Goal: Information Seeking & Learning: Learn about a topic

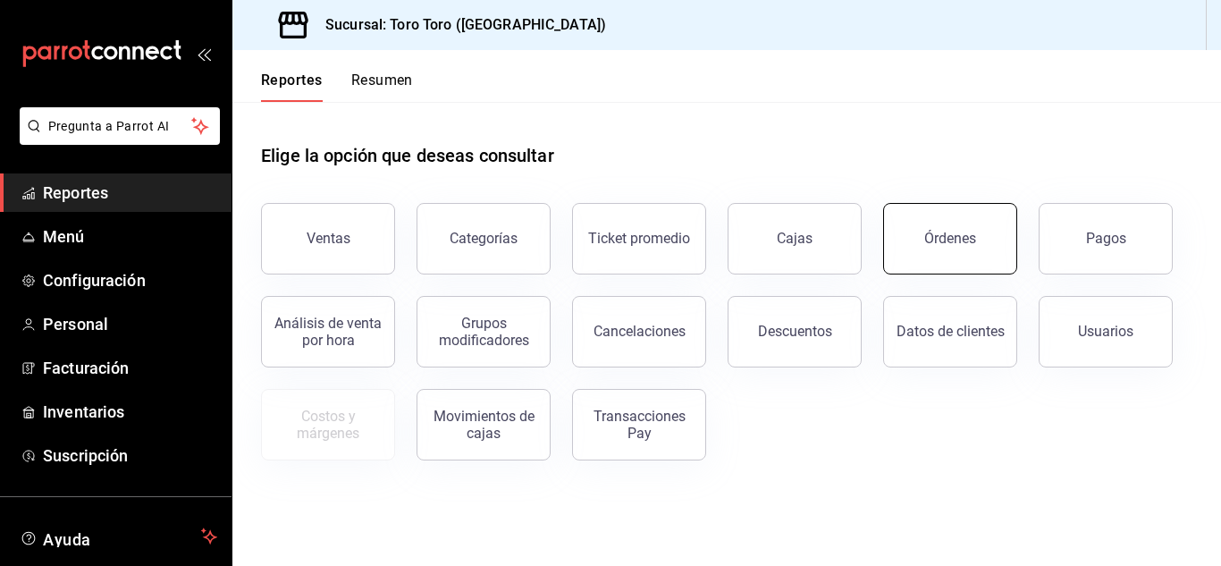
click at [919, 241] on button "Órdenes" at bounding box center [950, 239] width 134 height 72
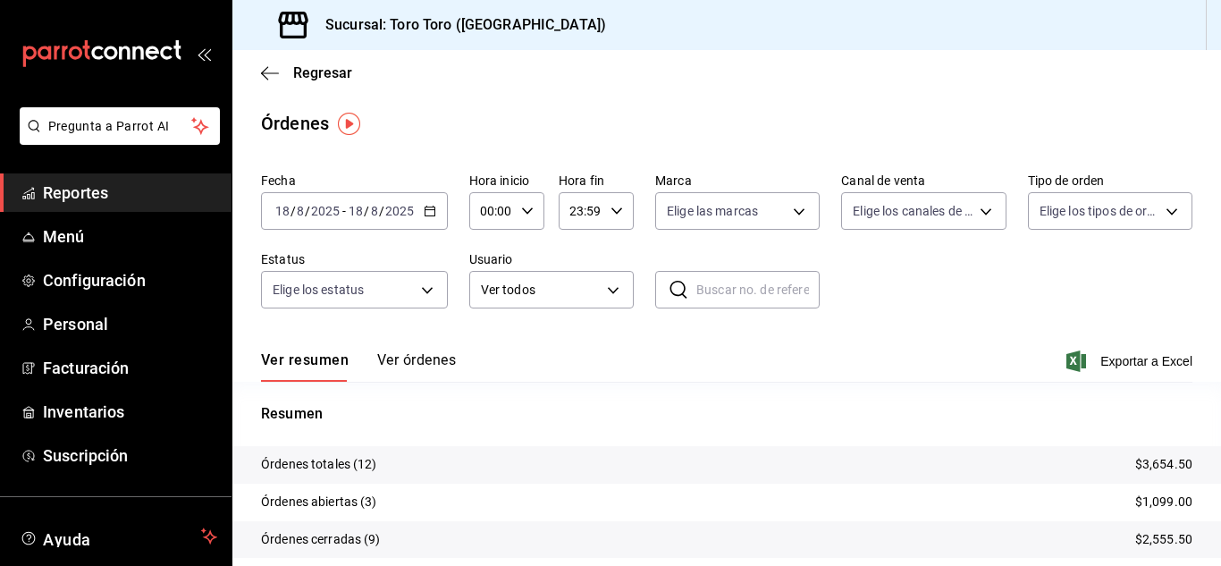
click at [105, 180] on link "Reportes" at bounding box center [116, 192] width 232 height 38
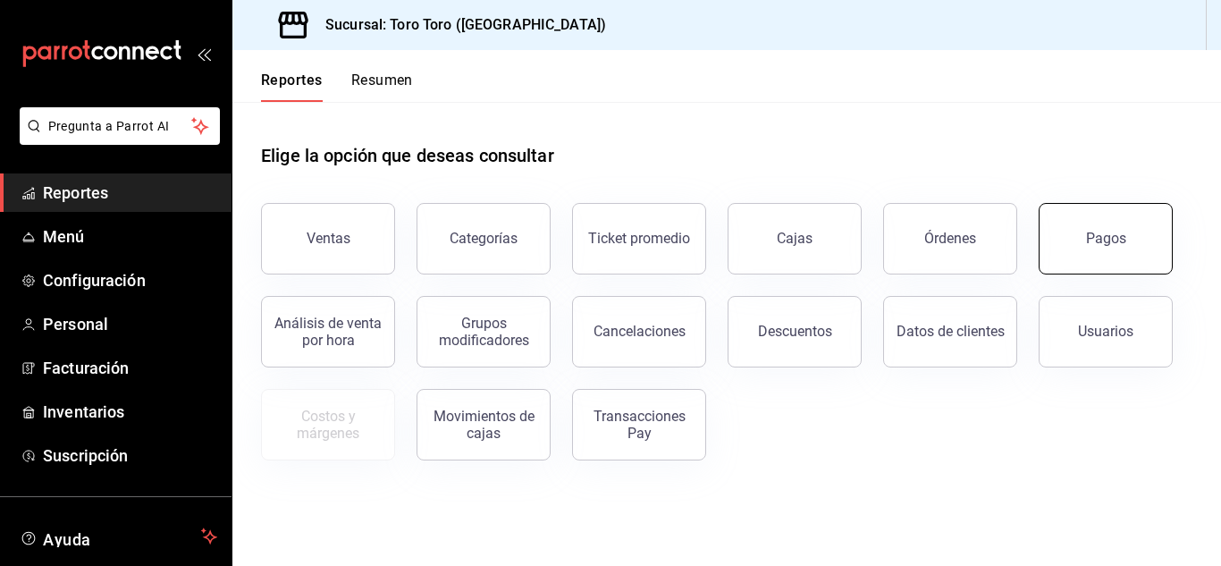
click at [1095, 253] on button "Pagos" at bounding box center [1106, 239] width 134 height 72
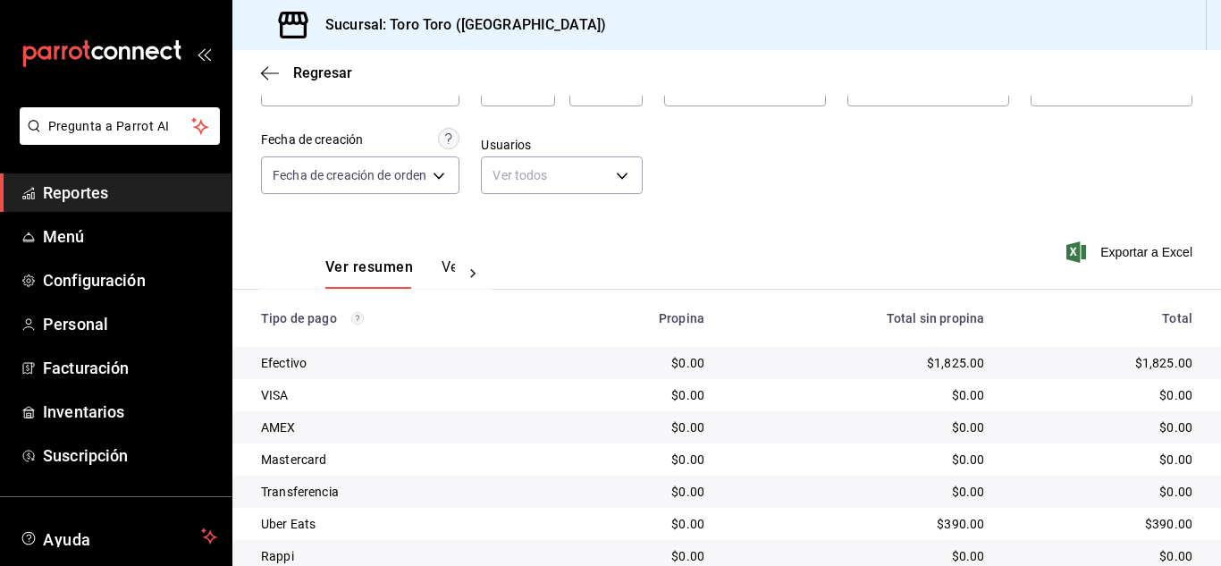
scroll to position [256, 0]
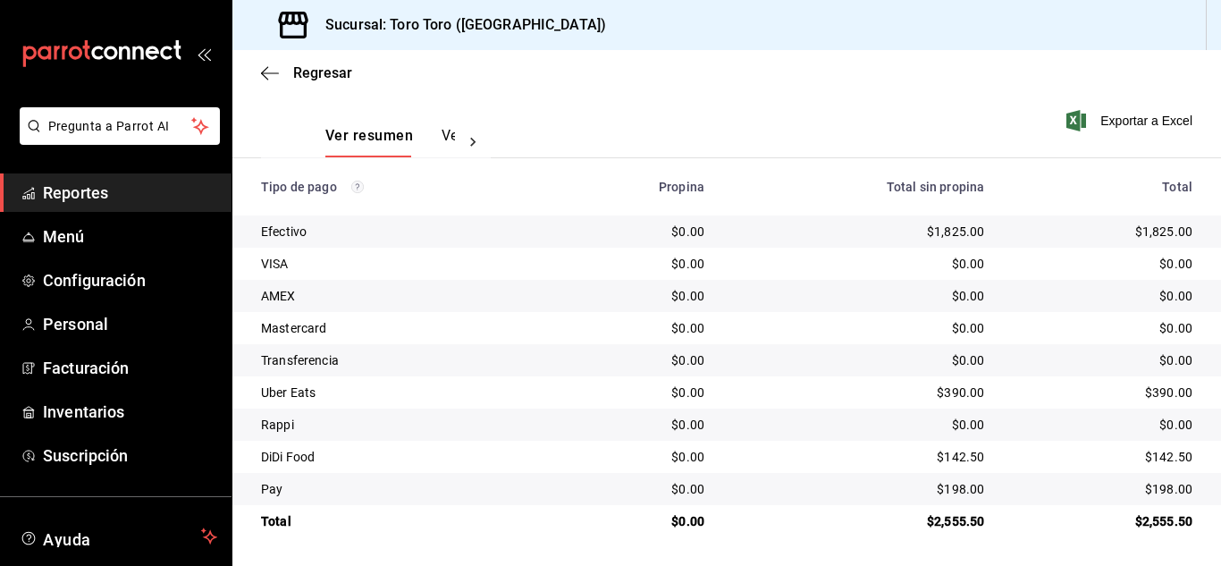
click at [148, 188] on span "Reportes" at bounding box center [130, 193] width 174 height 24
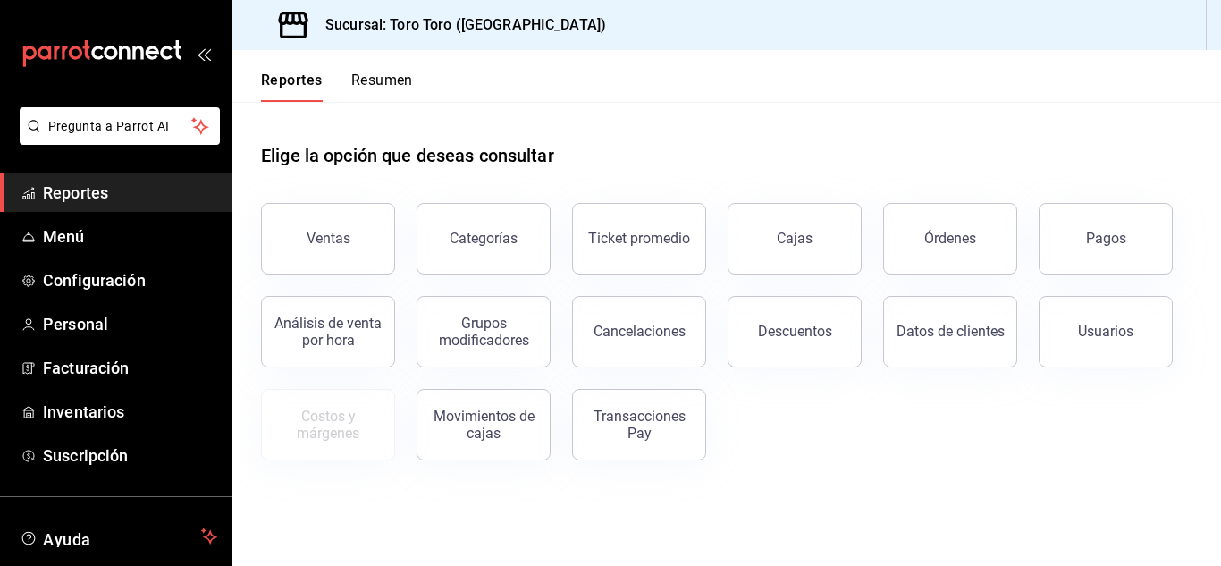
click at [780, 257] on button "Cajas" at bounding box center [795, 239] width 134 height 72
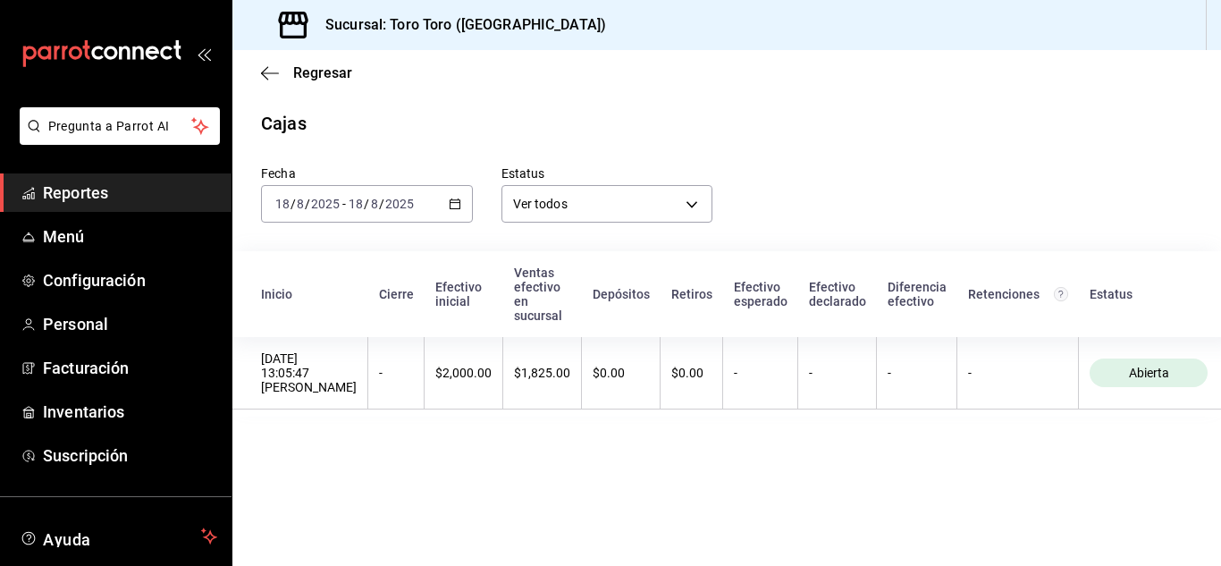
click at [458, 203] on \(Stroke\) "button" at bounding box center [455, 202] width 10 height 1
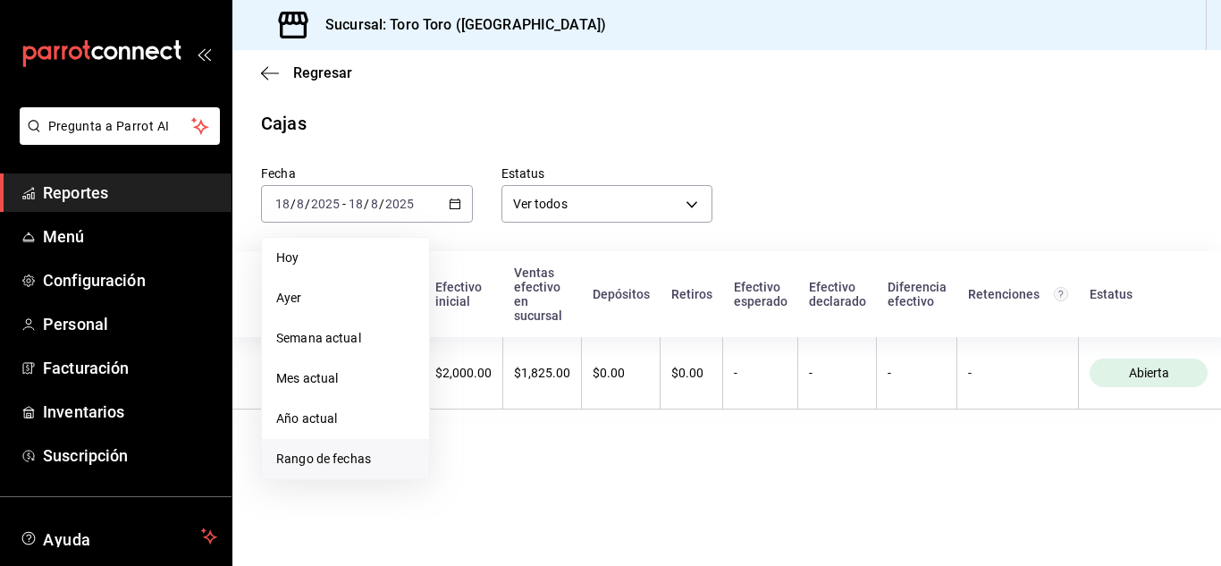
click at [329, 454] on span "Rango de fechas" at bounding box center [345, 459] width 139 height 19
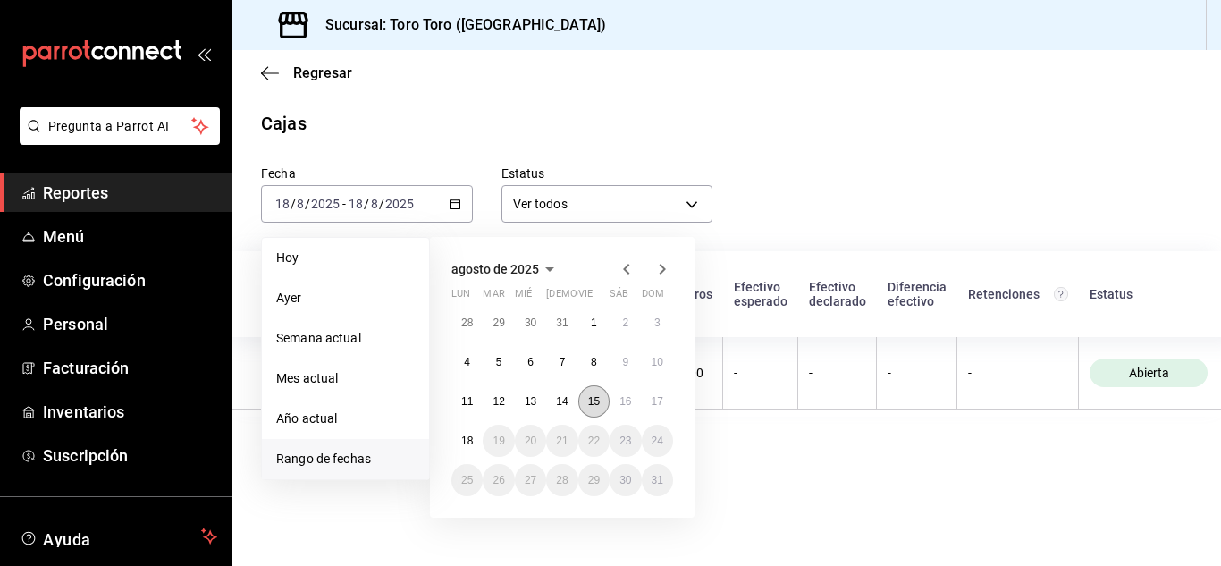
click at [600, 401] on abbr "15" at bounding box center [594, 401] width 12 height 13
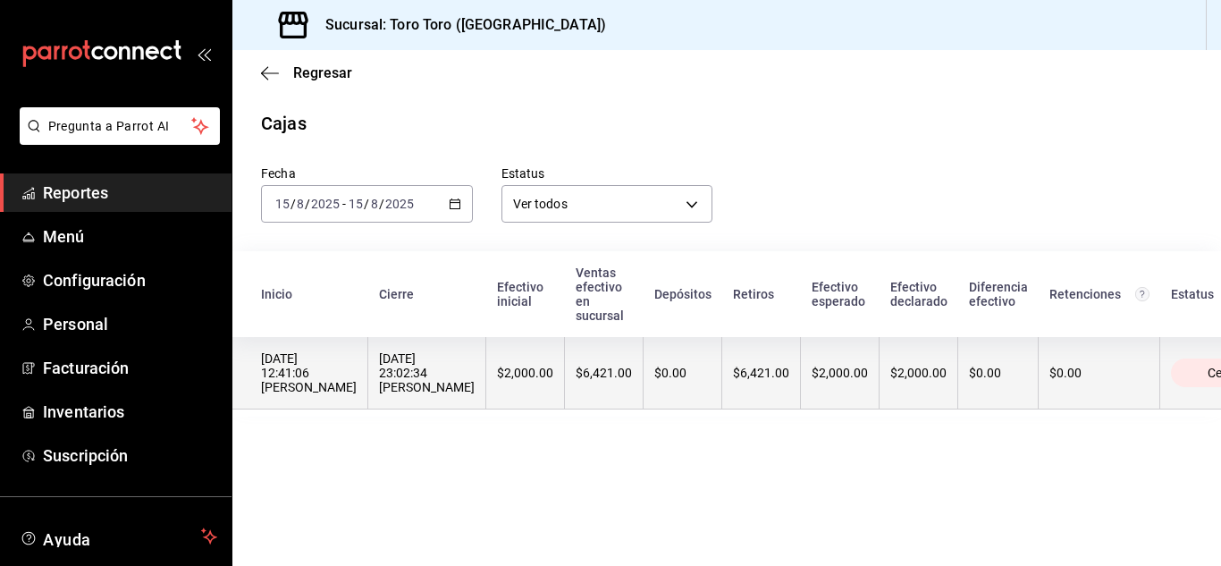
click at [475, 394] on div "[DATE] 23:02:34 [PERSON_NAME]" at bounding box center [427, 372] width 96 height 43
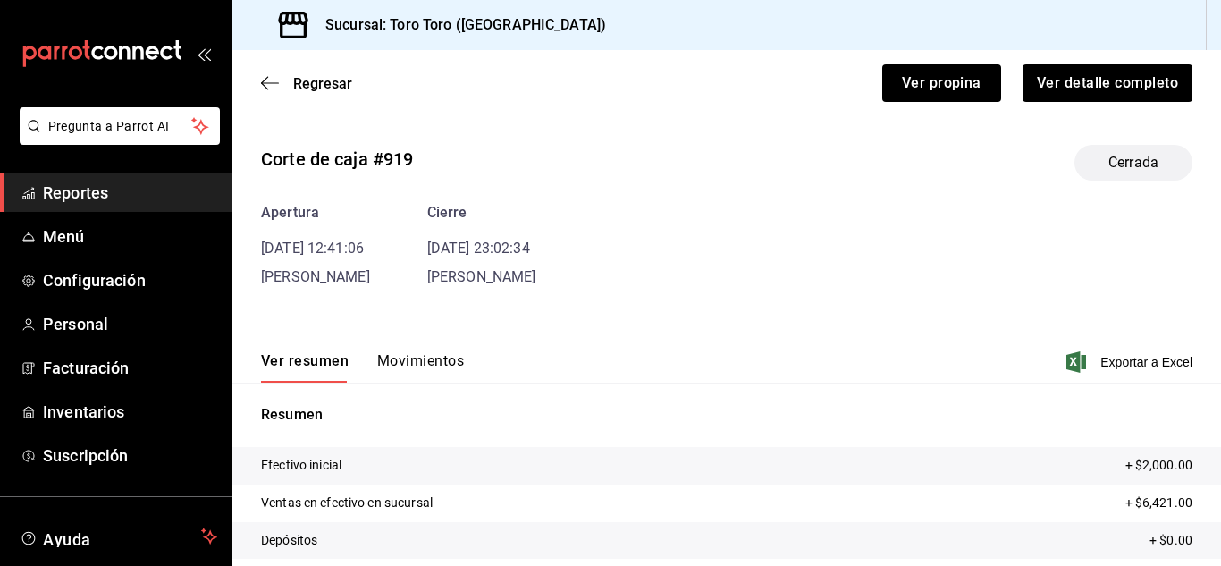
scroll to position [164, 0]
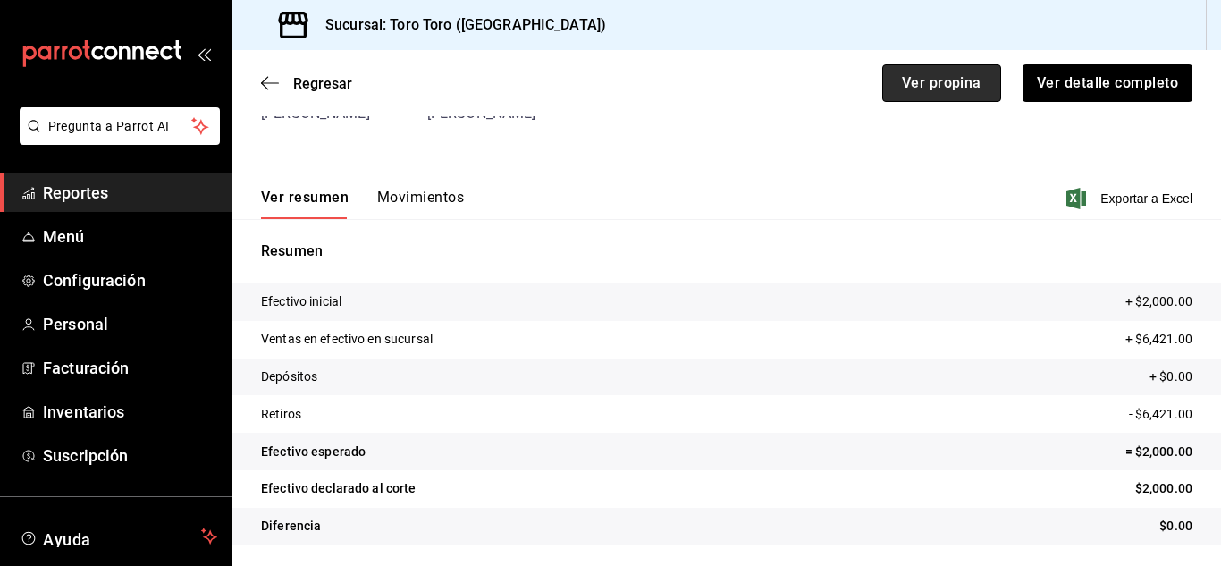
click at [913, 86] on button "Ver propina" at bounding box center [941, 83] width 119 height 38
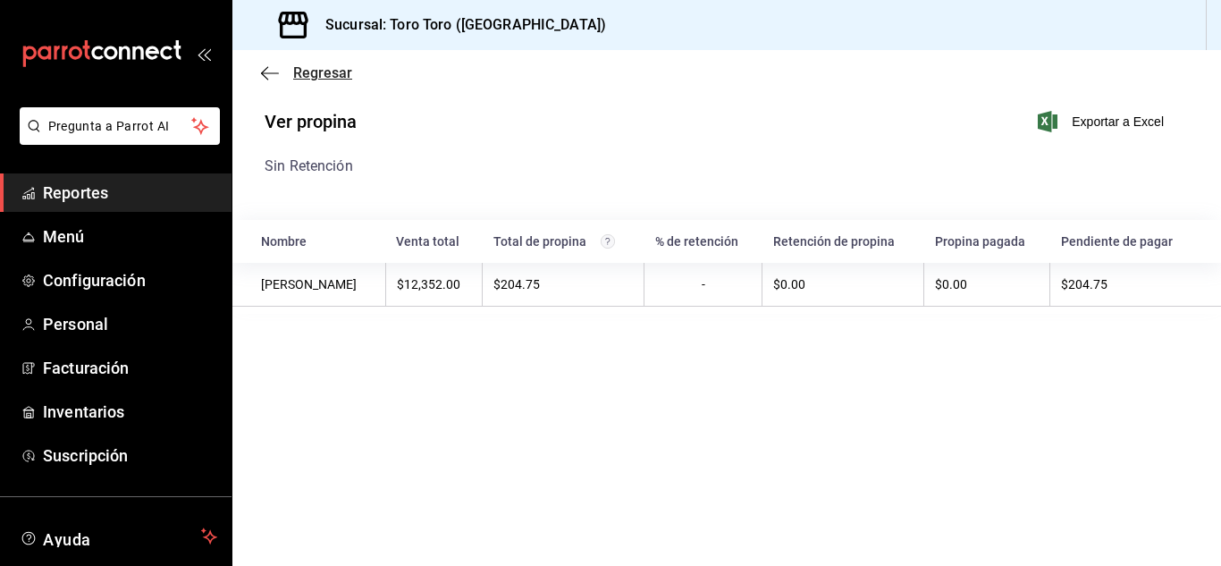
click at [277, 72] on icon "button" at bounding box center [270, 73] width 18 height 16
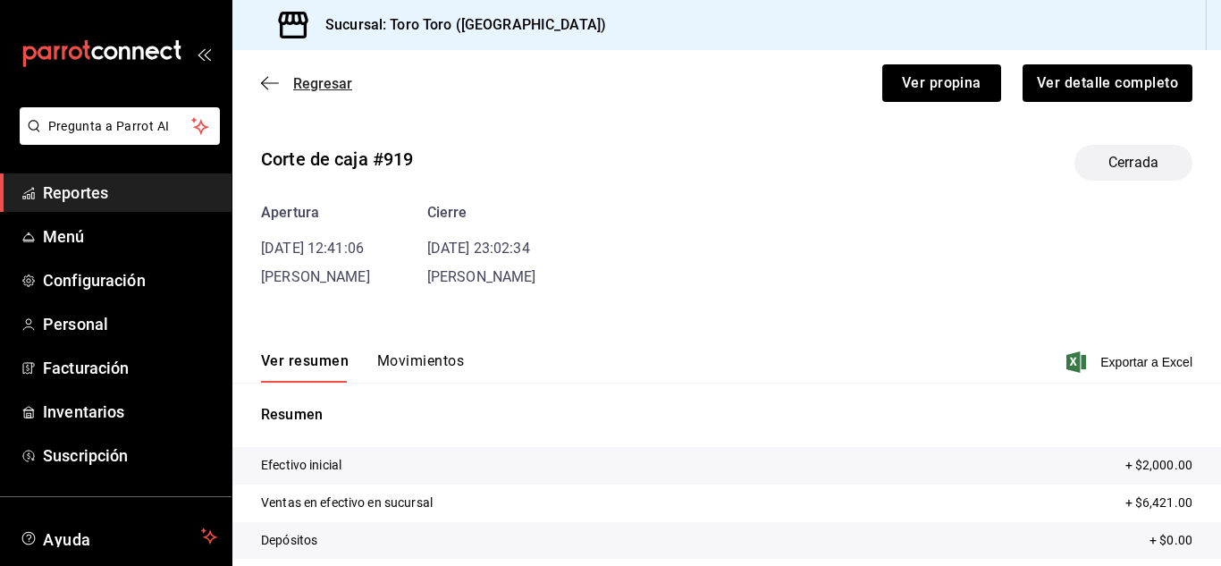
click at [270, 84] on icon "button" at bounding box center [270, 83] width 18 height 16
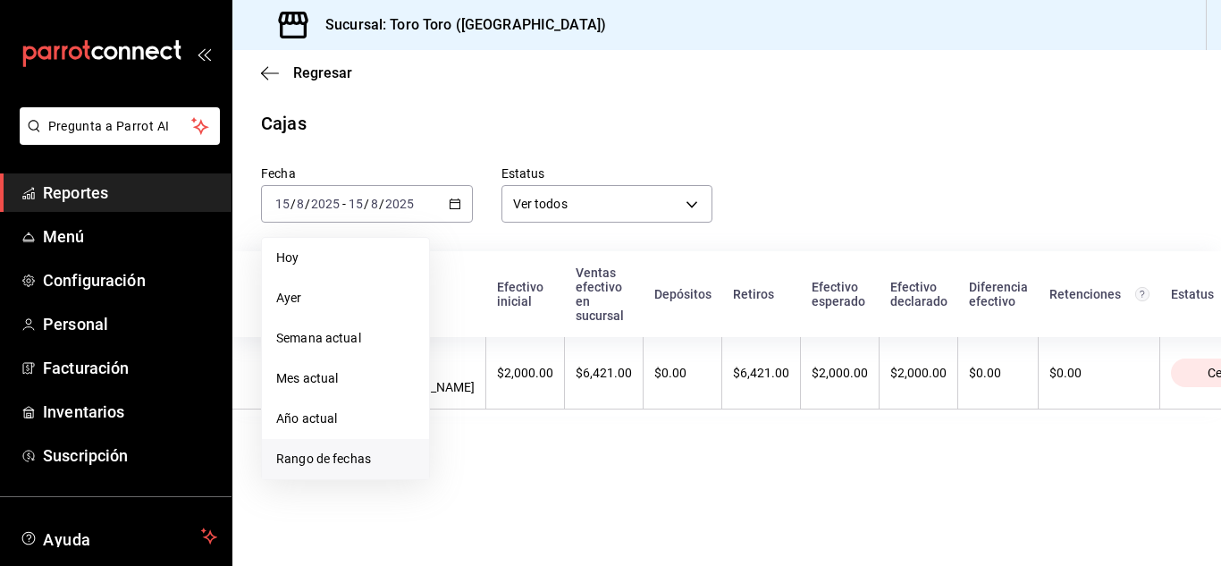
click at [331, 462] on span "Rango de fechas" at bounding box center [345, 459] width 139 height 19
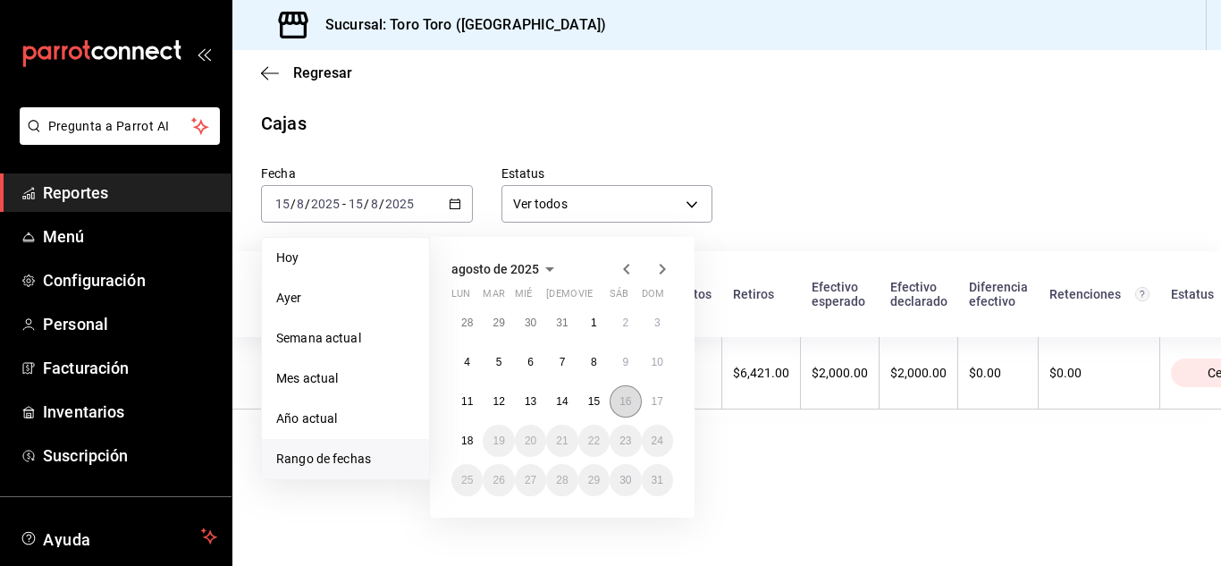
click at [631, 398] on abbr "16" at bounding box center [626, 401] width 12 height 13
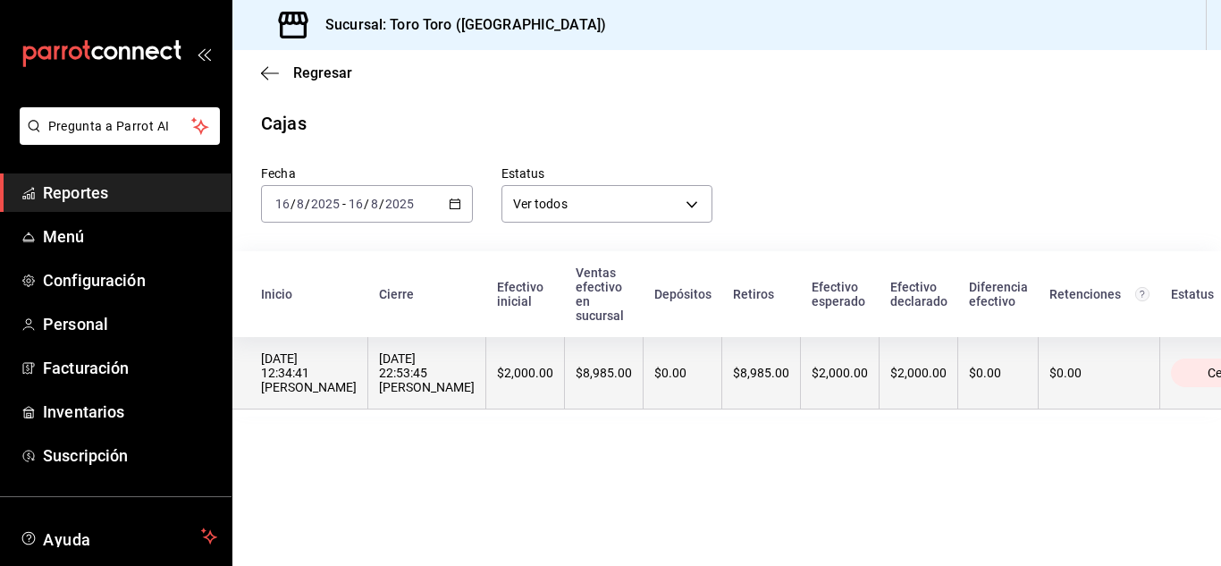
click at [475, 385] on div "[DATE] 22:53:45 [PERSON_NAME]" at bounding box center [427, 372] width 96 height 43
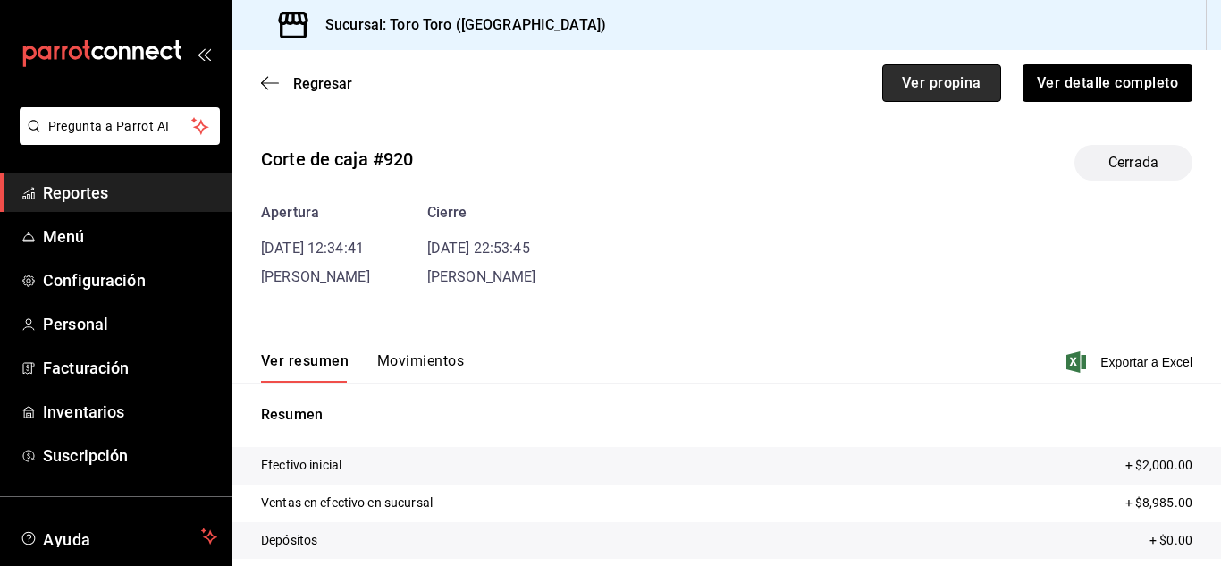
click at [933, 77] on button "Ver propina" at bounding box center [941, 83] width 119 height 38
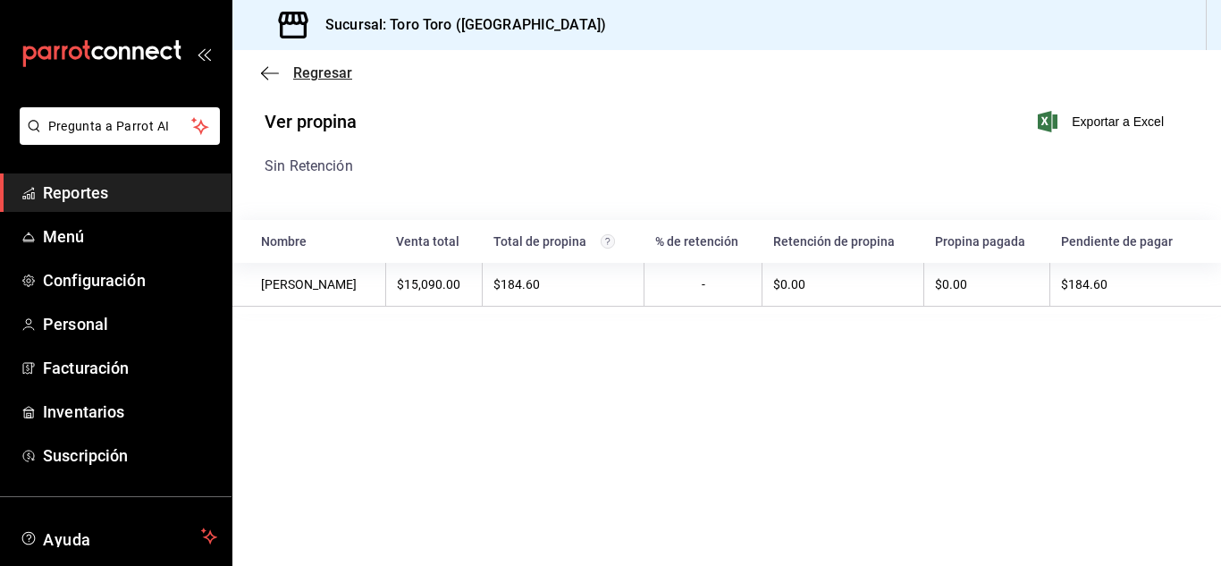
click at [263, 75] on icon "button" at bounding box center [270, 73] width 18 height 16
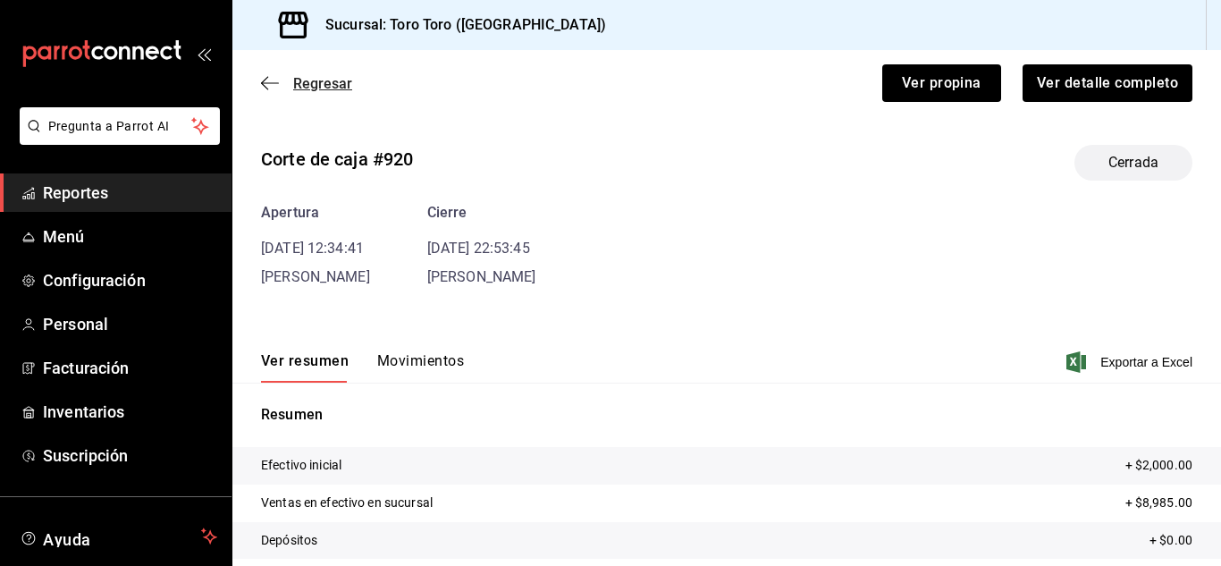
click at [264, 79] on icon "button" at bounding box center [270, 83] width 18 height 16
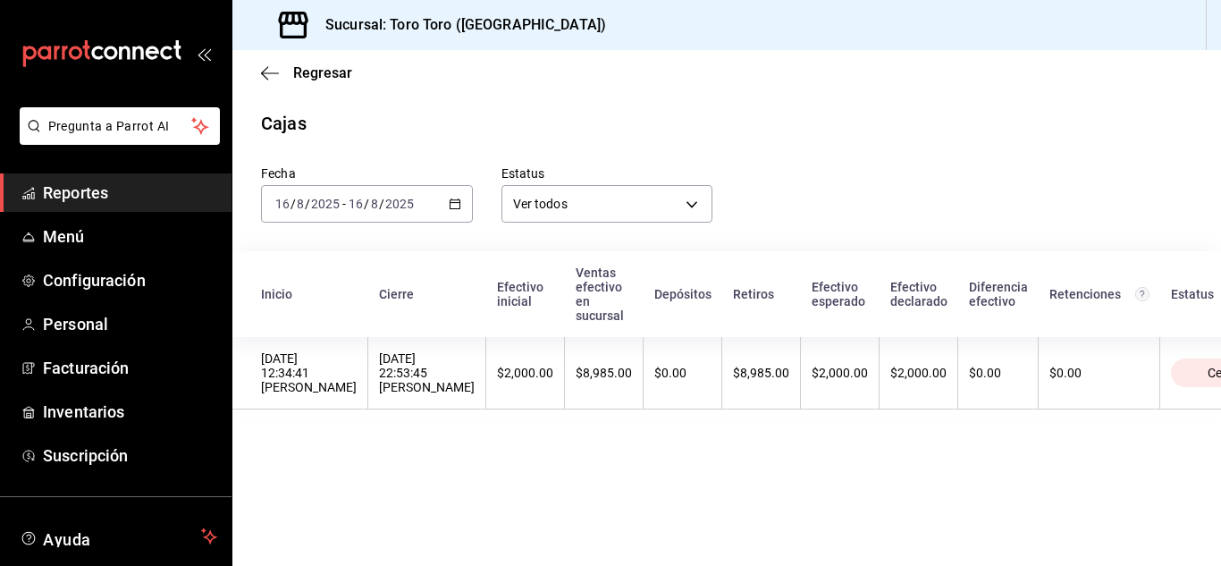
click at [452, 201] on icon "button" at bounding box center [455, 204] width 13 height 13
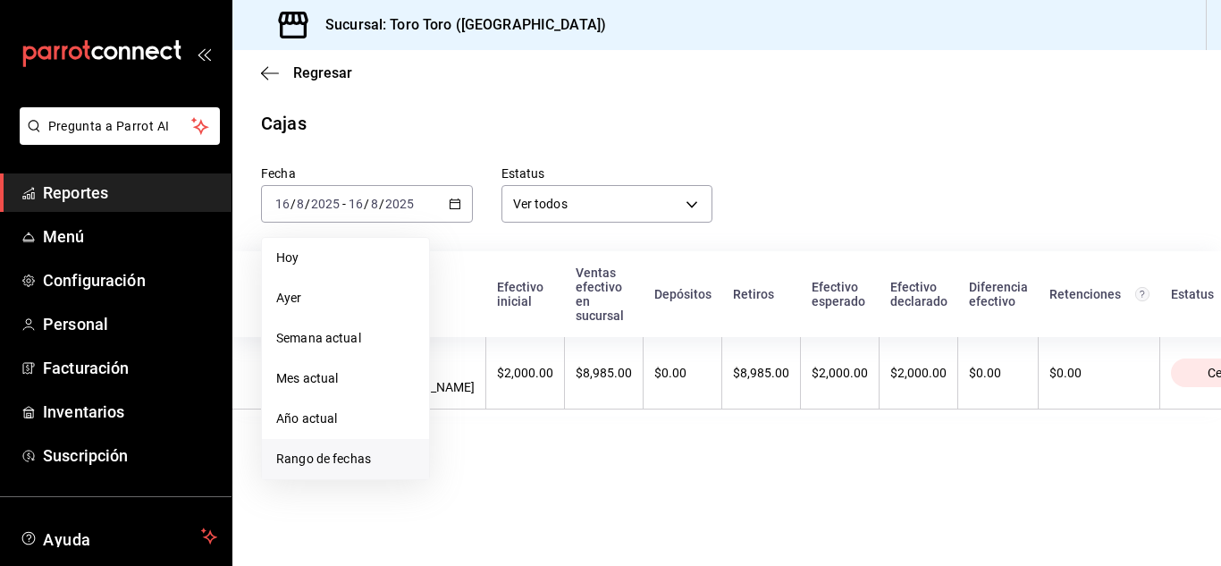
click at [346, 459] on span "Rango de fechas" at bounding box center [345, 459] width 139 height 19
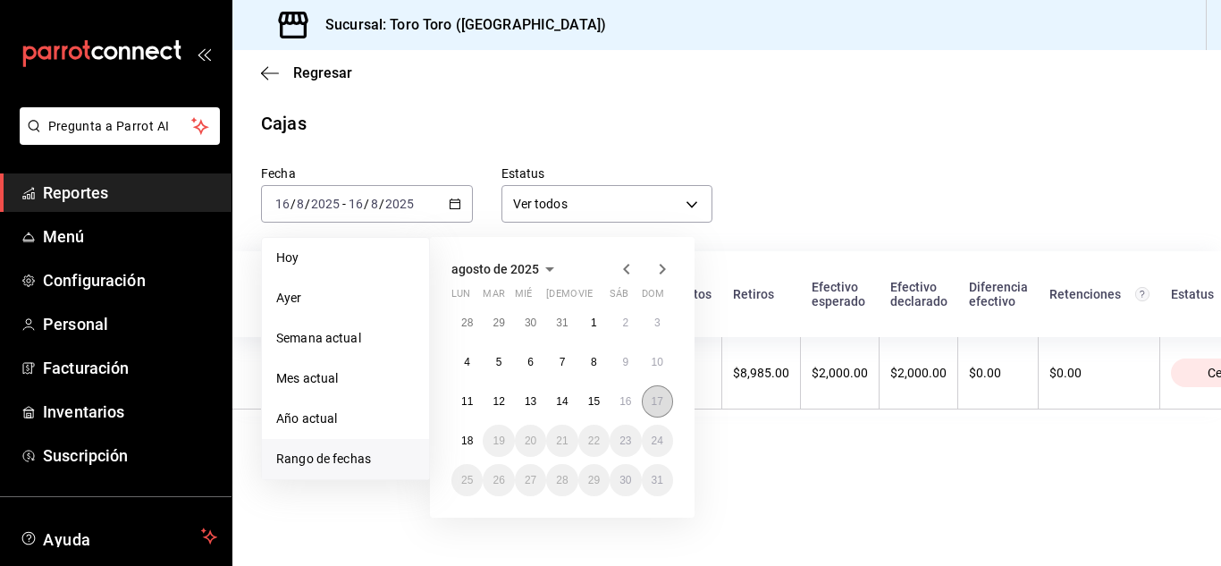
click at [662, 404] on abbr "17" at bounding box center [658, 401] width 12 height 13
click at [662, 402] on abbr "17" at bounding box center [658, 401] width 12 height 13
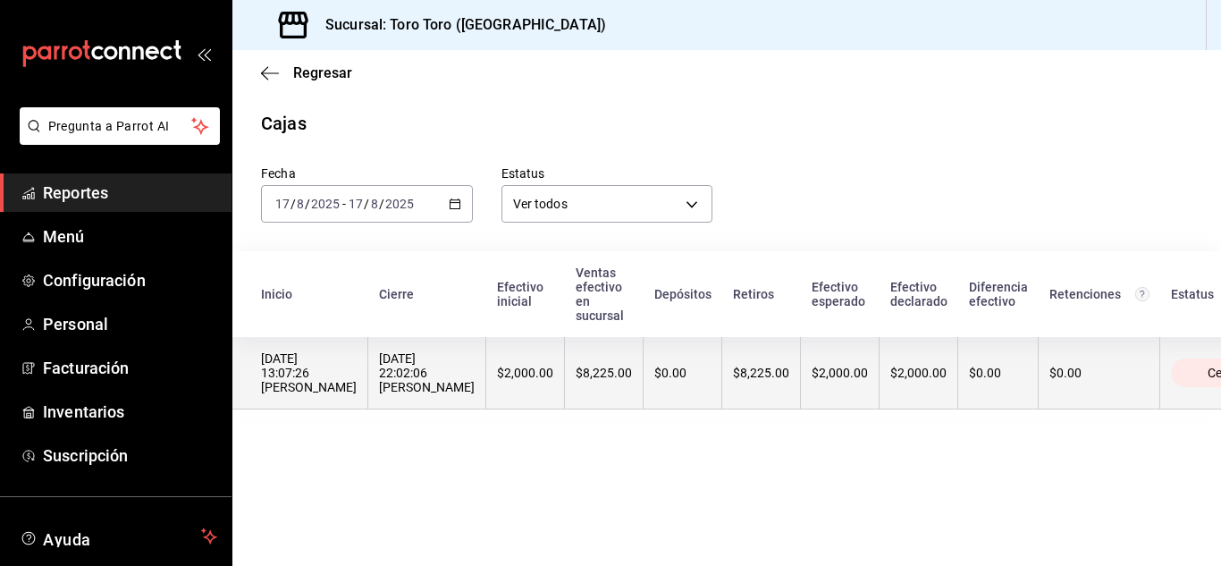
click at [475, 363] on div "[DATE] 22:02:06 [PERSON_NAME]" at bounding box center [427, 372] width 96 height 43
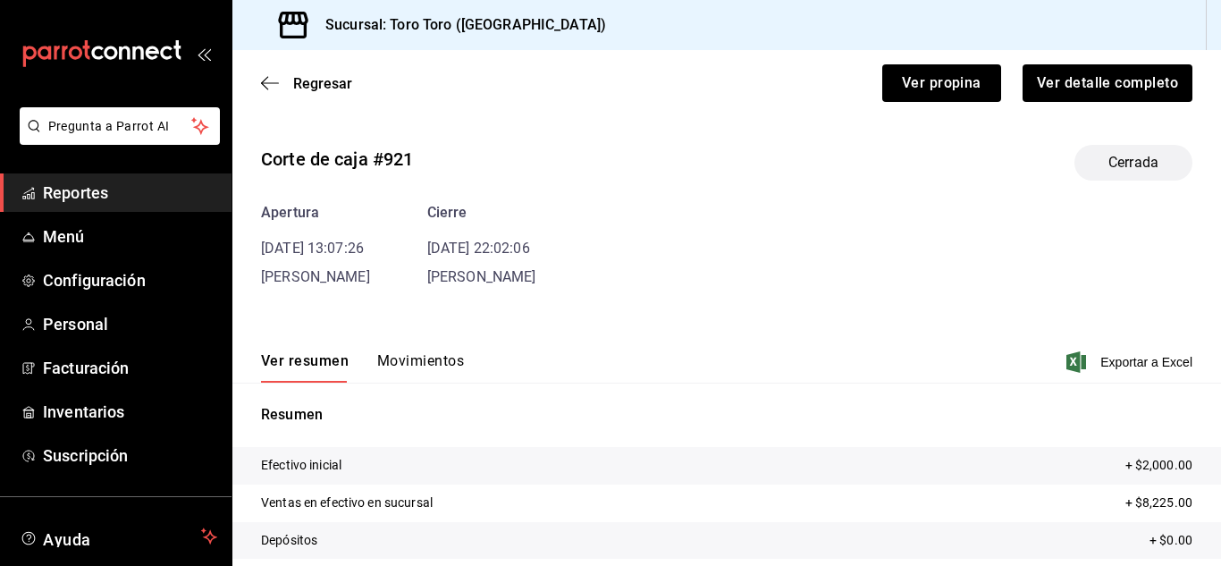
click at [910, 63] on div "Ver propina" at bounding box center [931, 72] width 140 height 59
click at [901, 75] on button "Ver propina" at bounding box center [941, 83] width 119 height 38
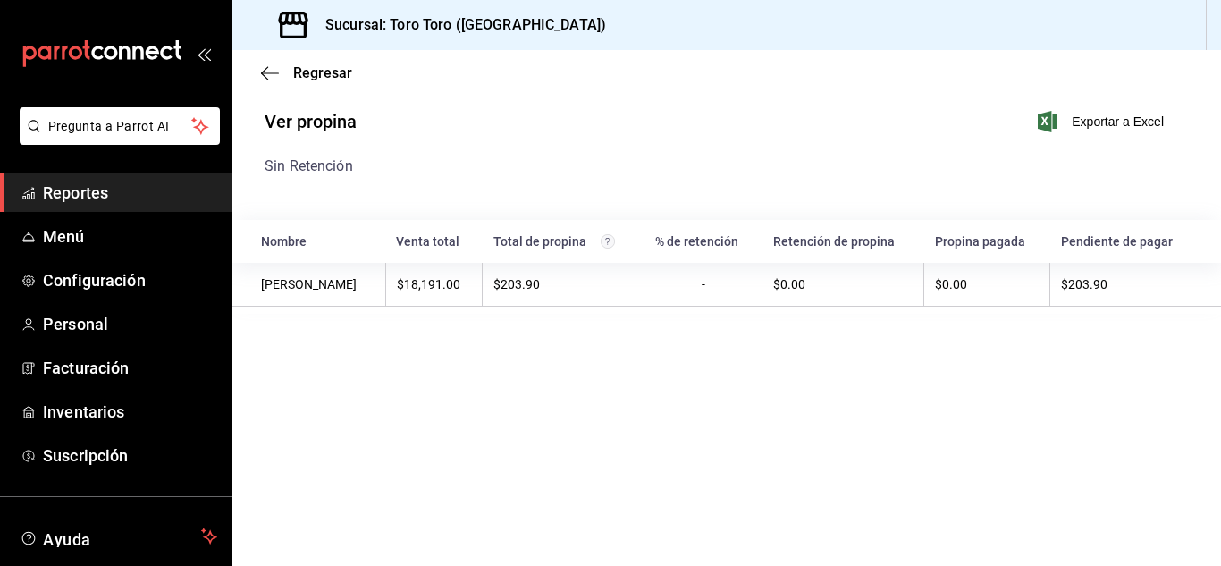
click at [66, 181] on span "Reportes" at bounding box center [130, 193] width 174 height 24
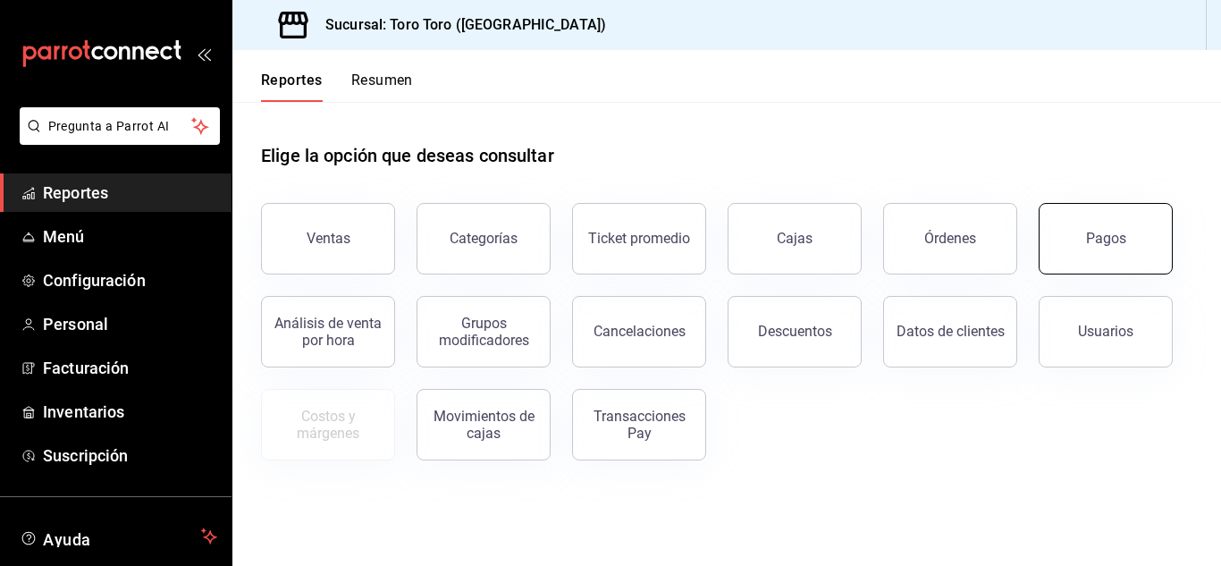
click at [1095, 251] on button "Pagos" at bounding box center [1106, 239] width 134 height 72
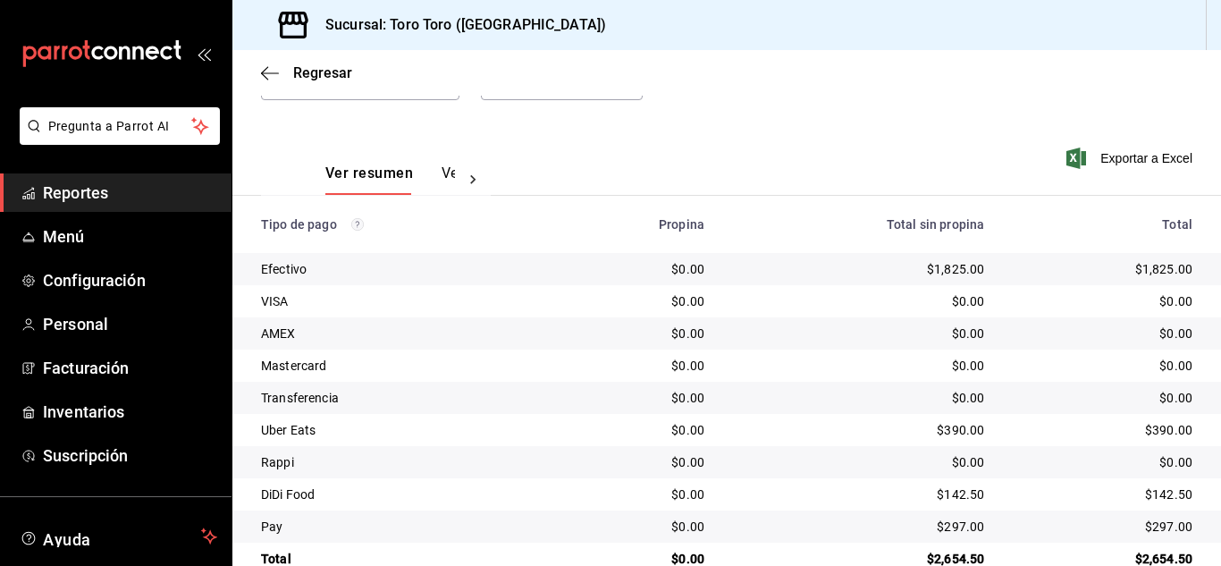
scroll to position [256, 0]
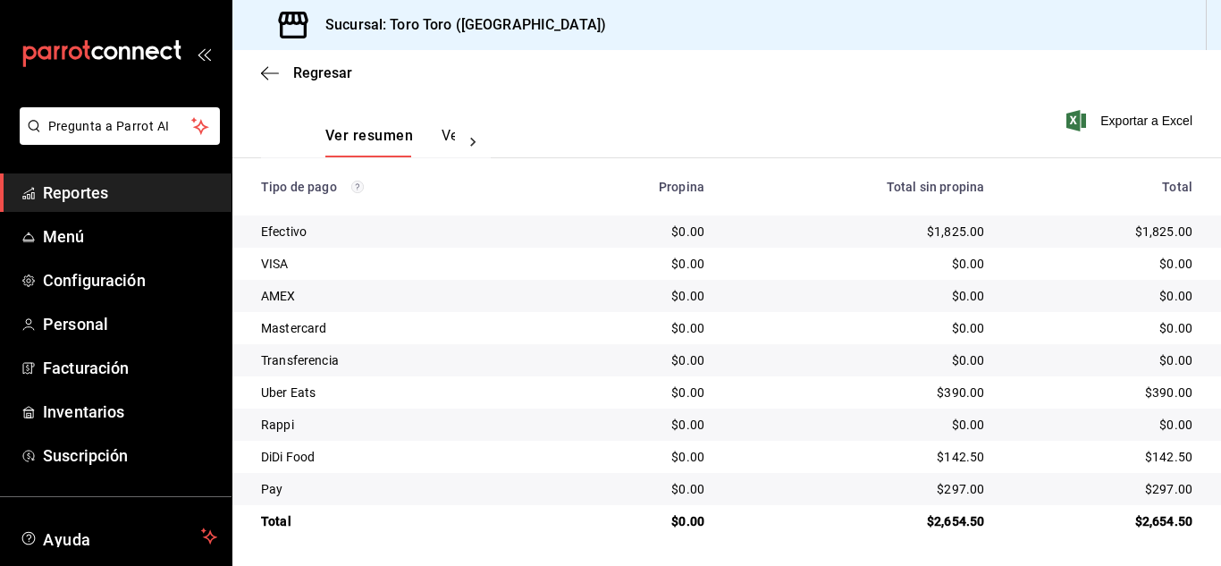
click at [124, 205] on link "Reportes" at bounding box center [116, 192] width 232 height 38
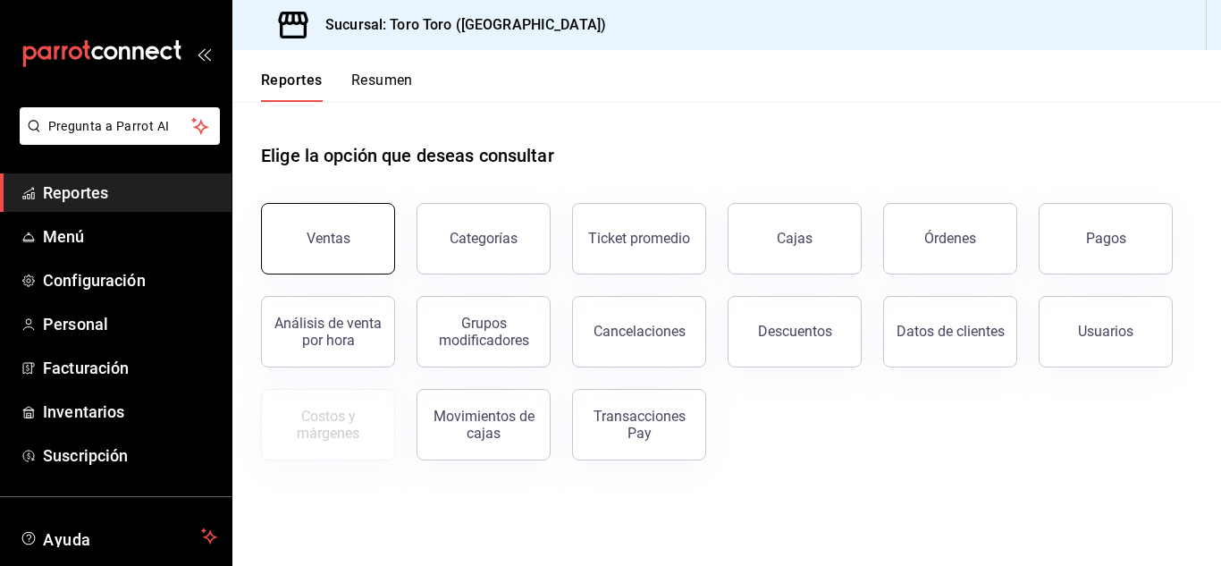
click at [350, 244] on button "Ventas" at bounding box center [328, 239] width 134 height 72
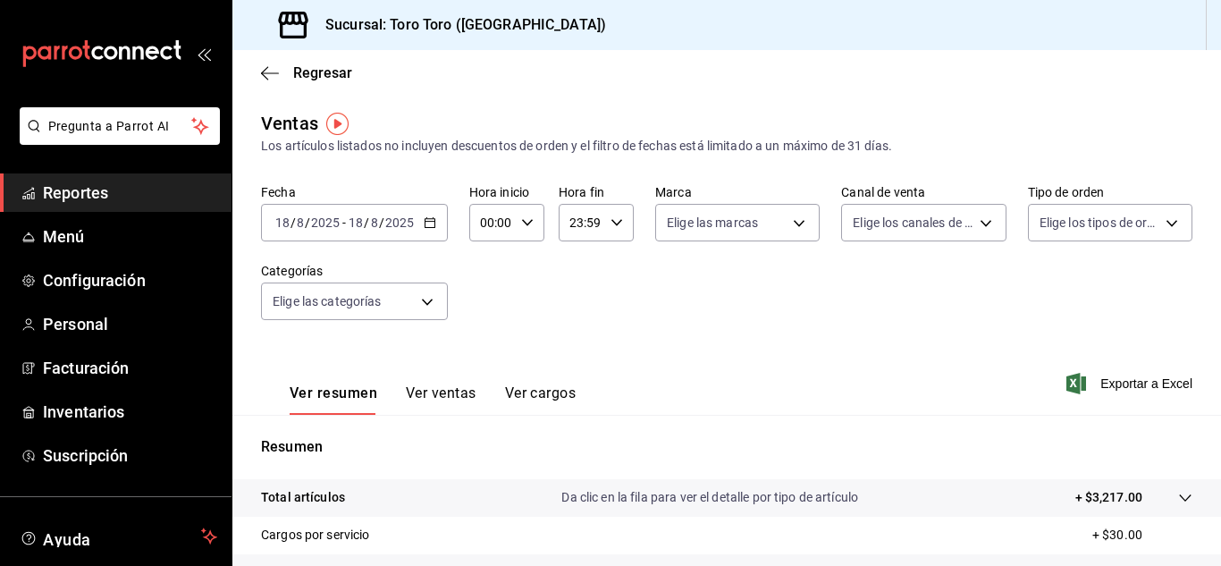
click at [545, 395] on button "Ver cargos" at bounding box center [541, 399] width 72 height 30
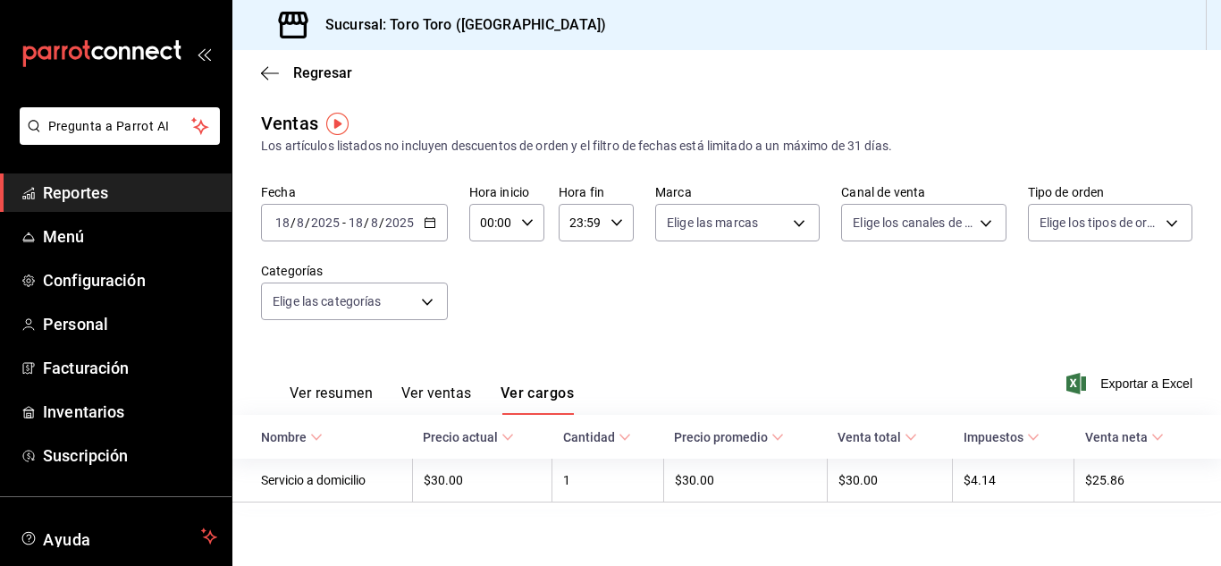
click at [126, 186] on span "Reportes" at bounding box center [130, 193] width 174 height 24
